Goal: Book appointment/travel/reservation

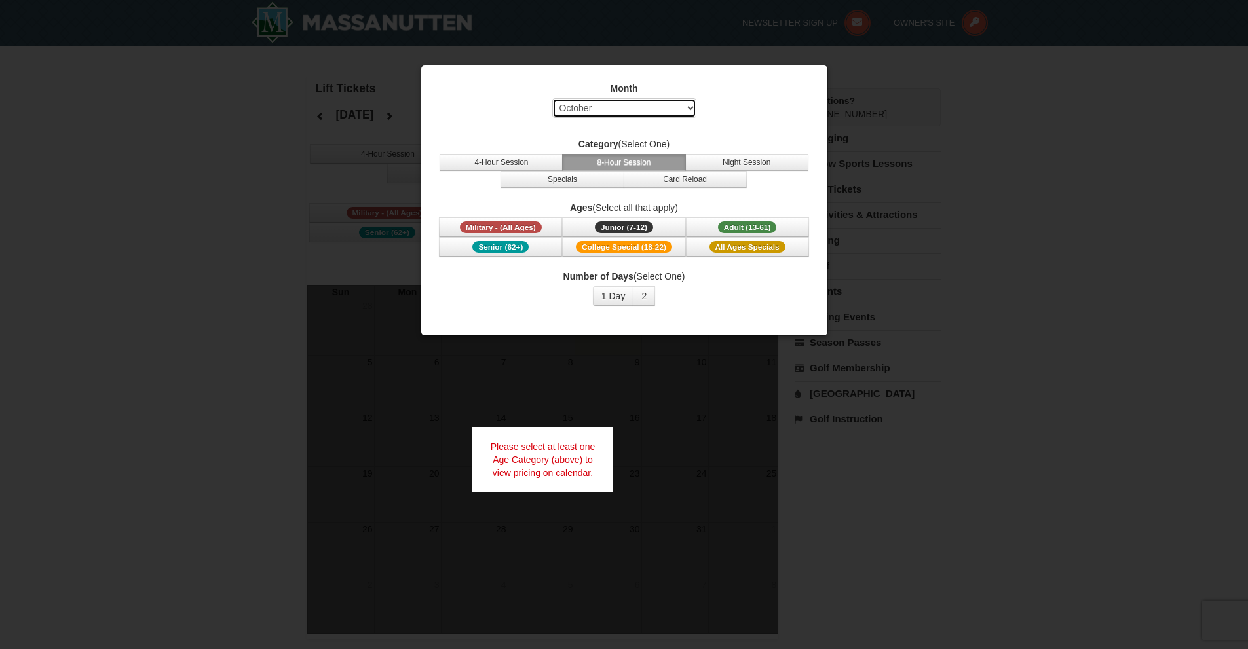
click at [621, 110] on select "Select October November December January February March April May June July Aug…" at bounding box center [624, 108] width 144 height 20
select select "11"
click at [552, 98] on select "Select October November December January February March April May June July Aug…" at bounding box center [624, 108] width 144 height 20
click at [745, 228] on span "Adult (13-61)" at bounding box center [747, 227] width 59 height 12
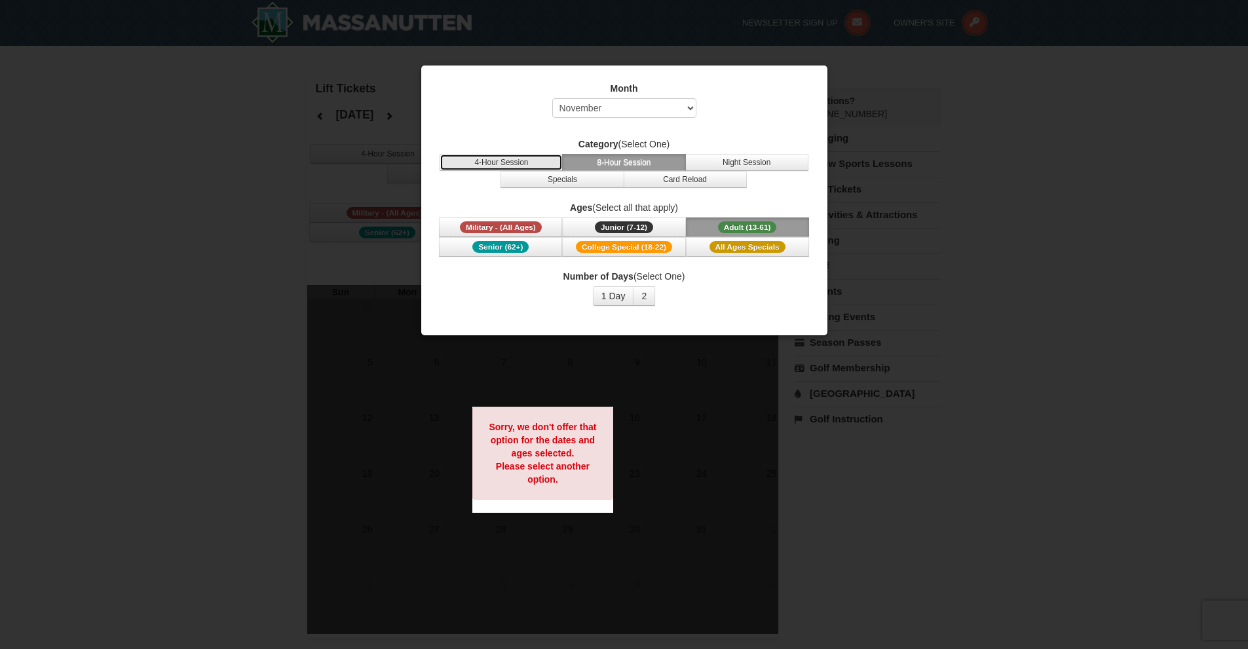
click at [514, 162] on button "4-Hour Session" at bounding box center [500, 162] width 123 height 17
click at [720, 230] on span "Adult (13-61)" at bounding box center [747, 227] width 59 height 12
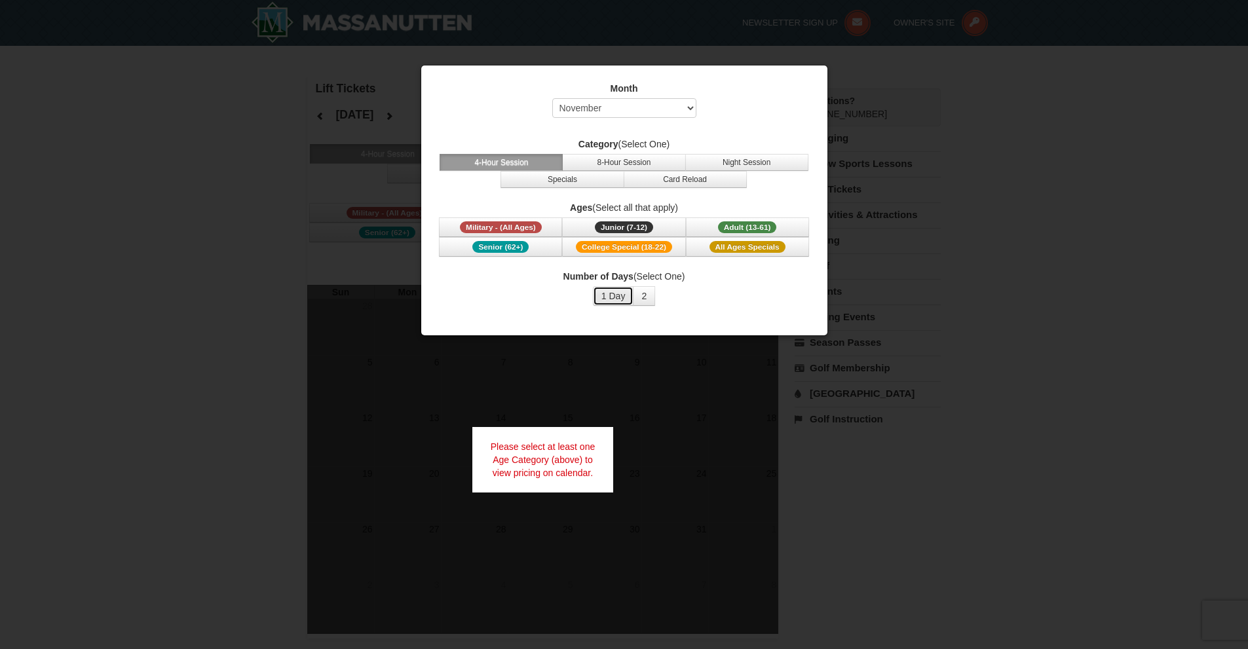
click at [629, 296] on button "1 Day" at bounding box center [613, 296] width 41 height 20
click at [637, 164] on button "8-Hour Session" at bounding box center [623, 162] width 123 height 17
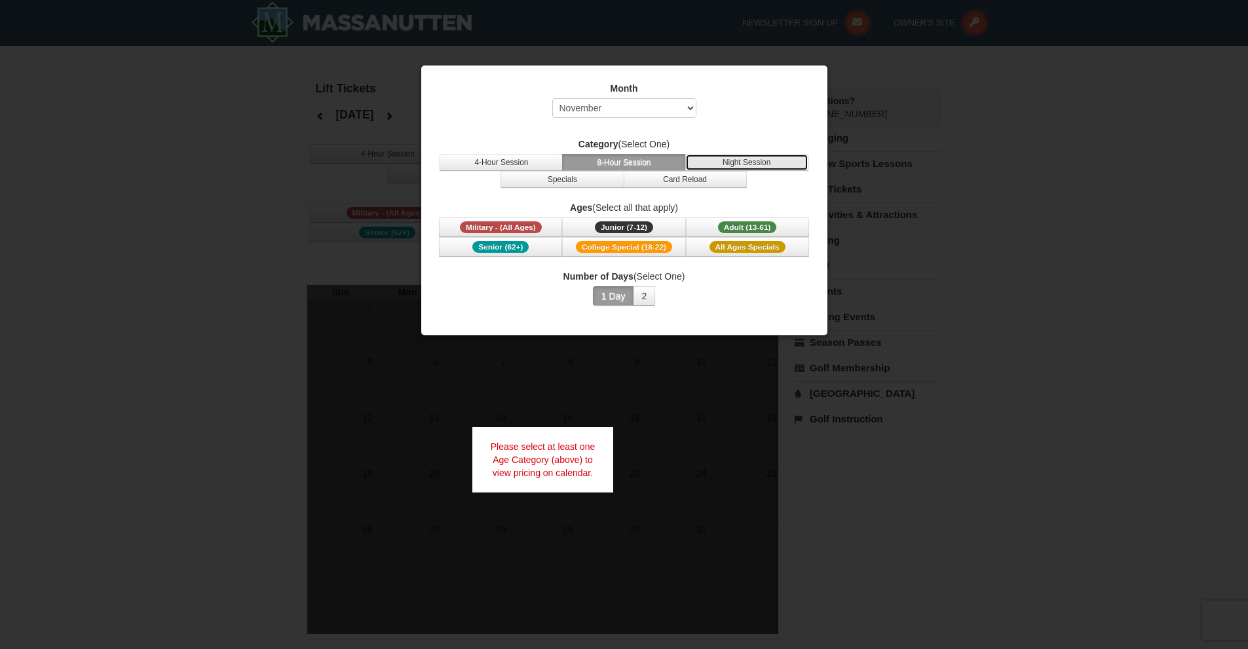
click at [704, 165] on button "Night Session" at bounding box center [746, 162] width 123 height 17
click at [693, 184] on button "Card Reload" at bounding box center [685, 179] width 123 height 17
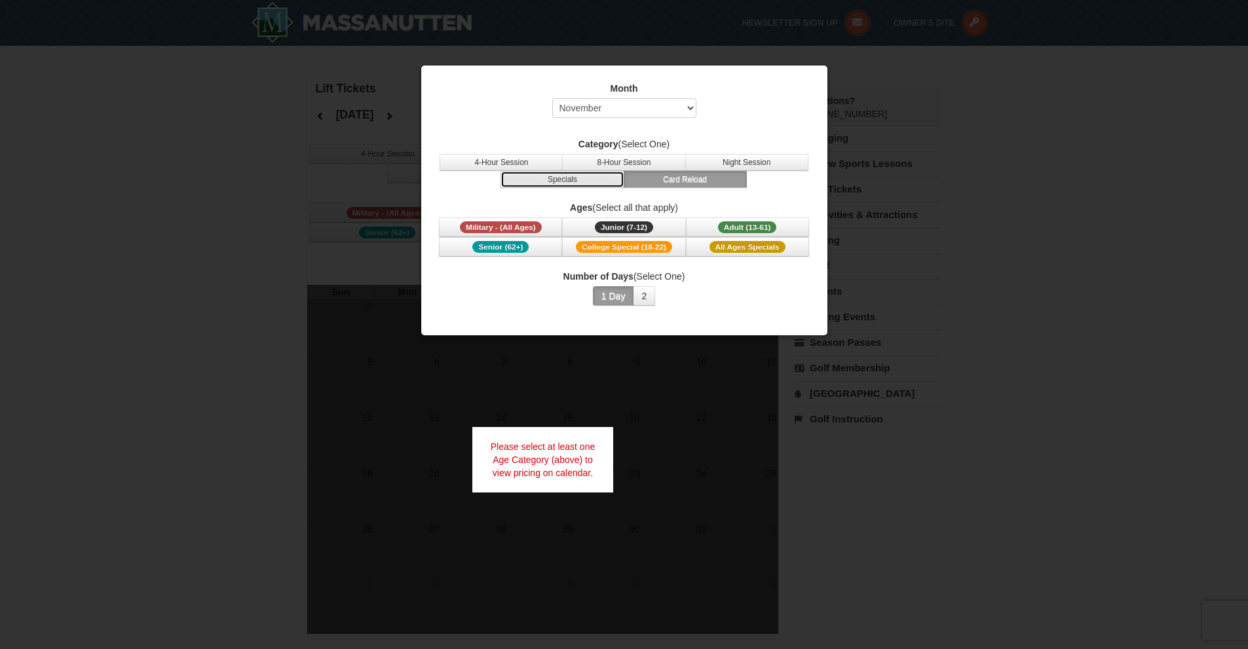
click at [574, 183] on button "Specials" at bounding box center [561, 179] width 123 height 17
click at [1036, 254] on div at bounding box center [624, 324] width 1248 height 649
drag, startPoint x: 306, startPoint y: 310, endPoint x: 302, endPoint y: 299, distance: 12.4
